Goal: Information Seeking & Learning: Learn about a topic

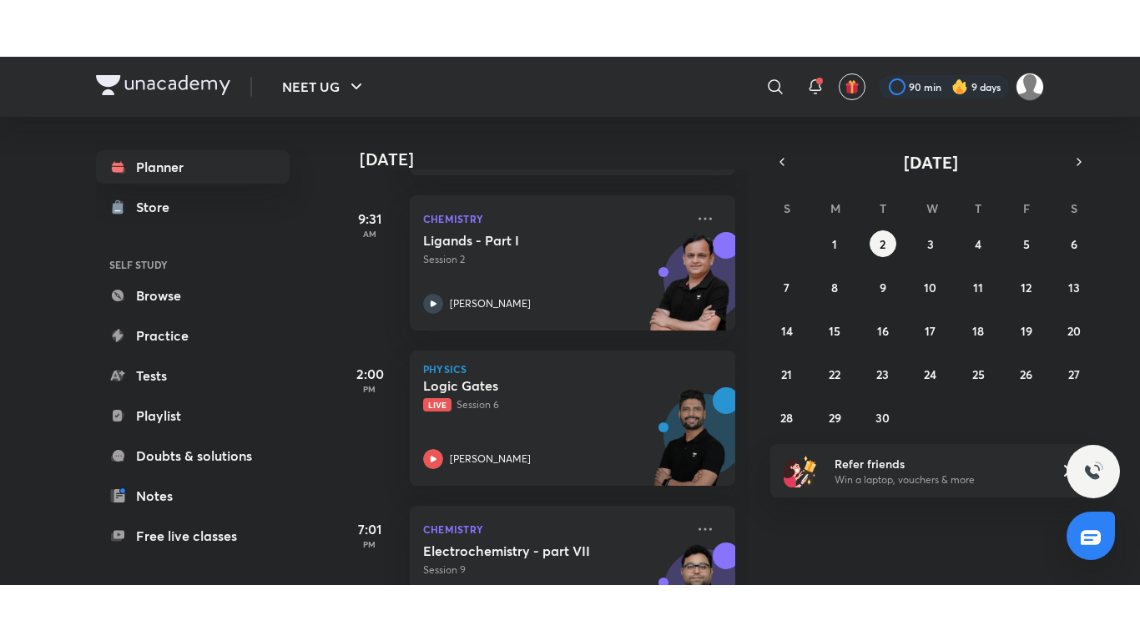
scroll to position [309, 0]
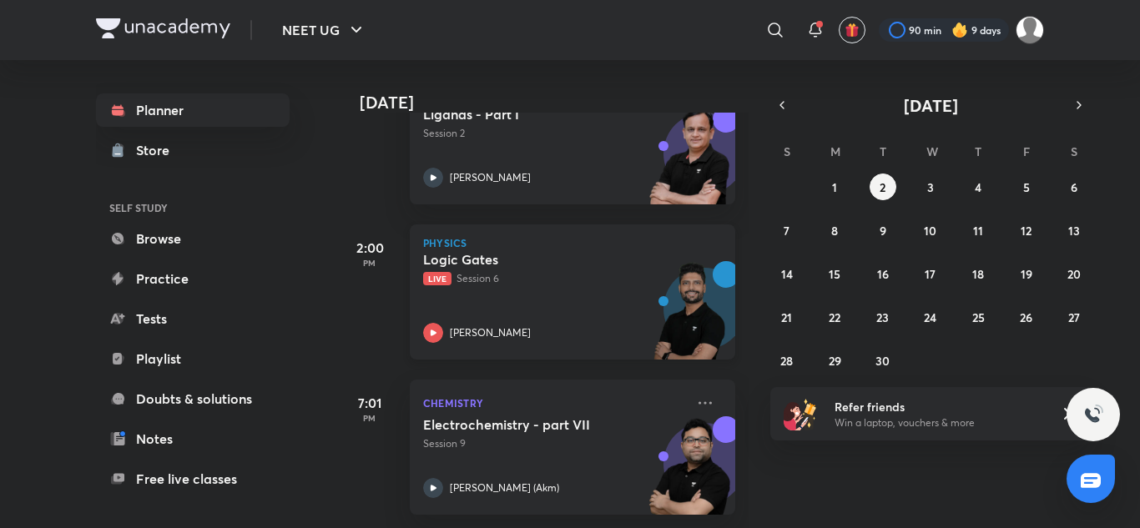
click at [528, 289] on div "Logic Gates Live Session 6 [PERSON_NAME]" at bounding box center [554, 297] width 262 height 92
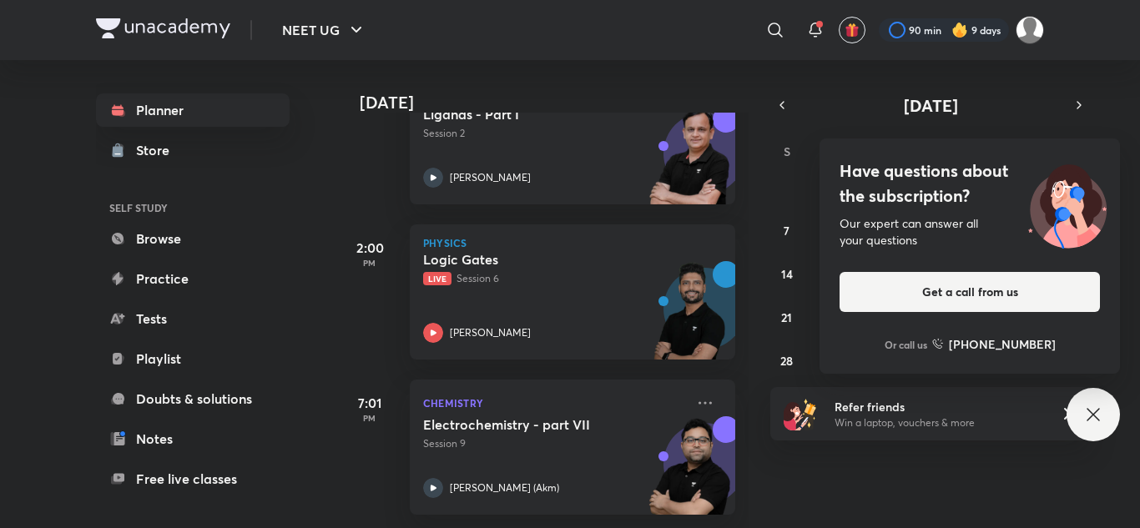
scroll to position [196, 0]
